Goal: Task Accomplishment & Management: Manage account settings

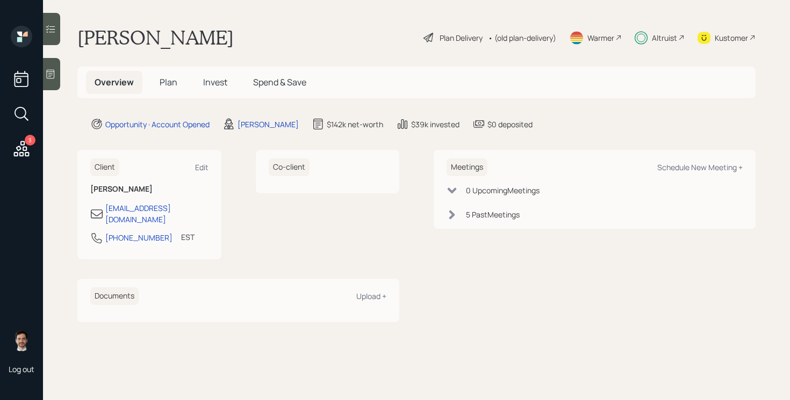
click at [214, 83] on span "Invest" at bounding box center [215, 82] width 24 height 12
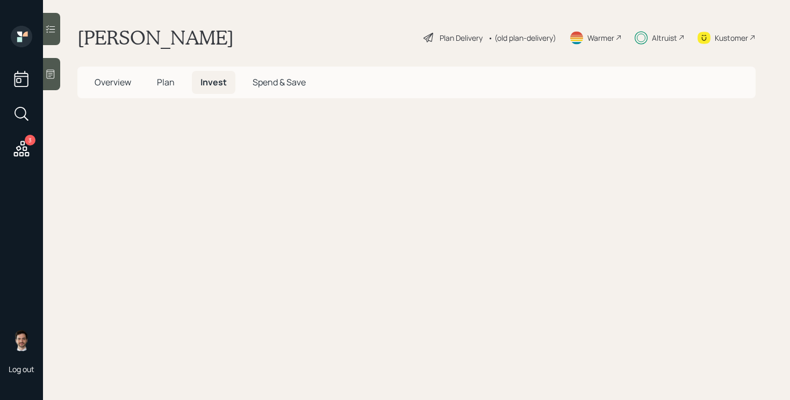
click at [218, 81] on span "Invest" at bounding box center [213, 82] width 26 height 12
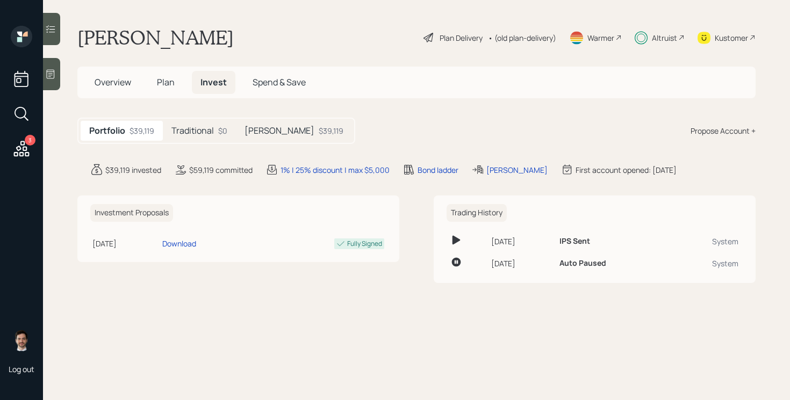
click at [200, 134] on h5 "Traditional" at bounding box center [192, 131] width 42 height 10
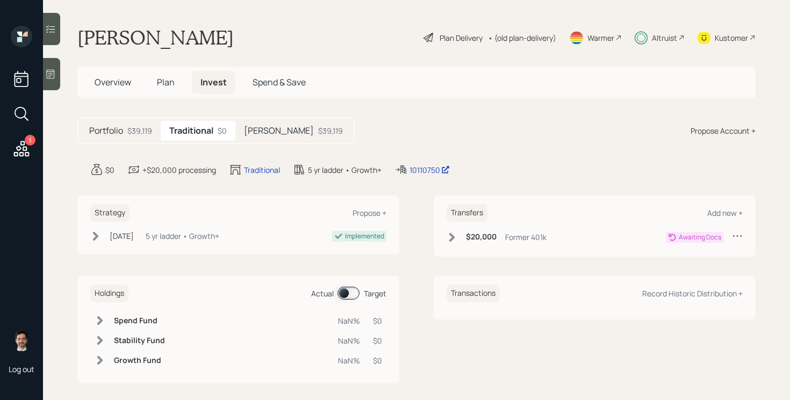
click at [107, 131] on h5 "Portfolio" at bounding box center [106, 131] width 34 height 10
